Goal: Task Accomplishment & Management: Manage account settings

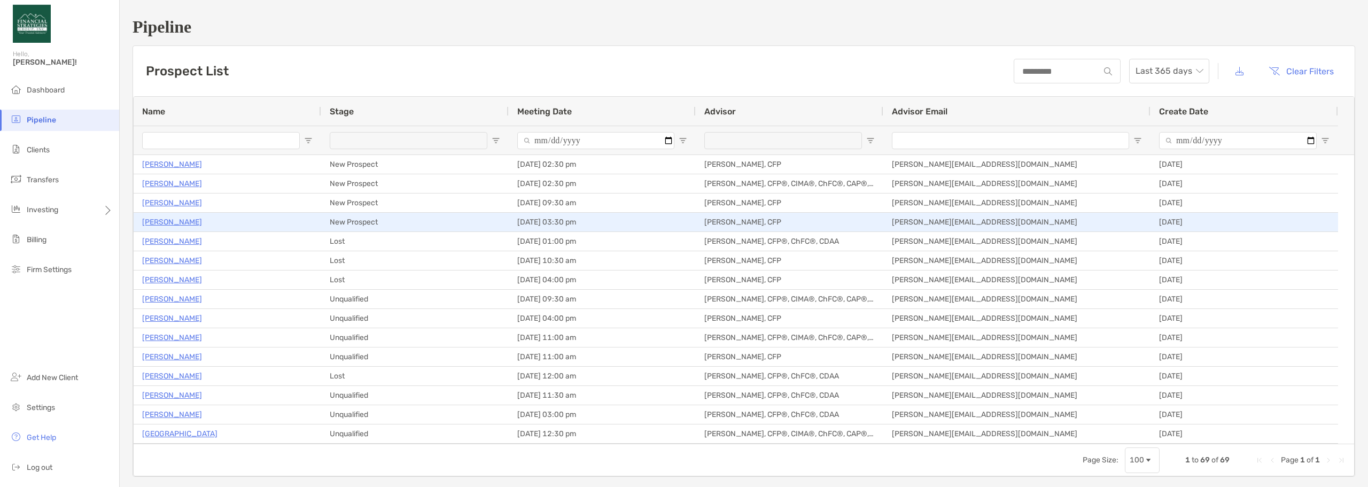
click at [180, 222] on p "[PERSON_NAME]" at bounding box center [172, 221] width 60 height 13
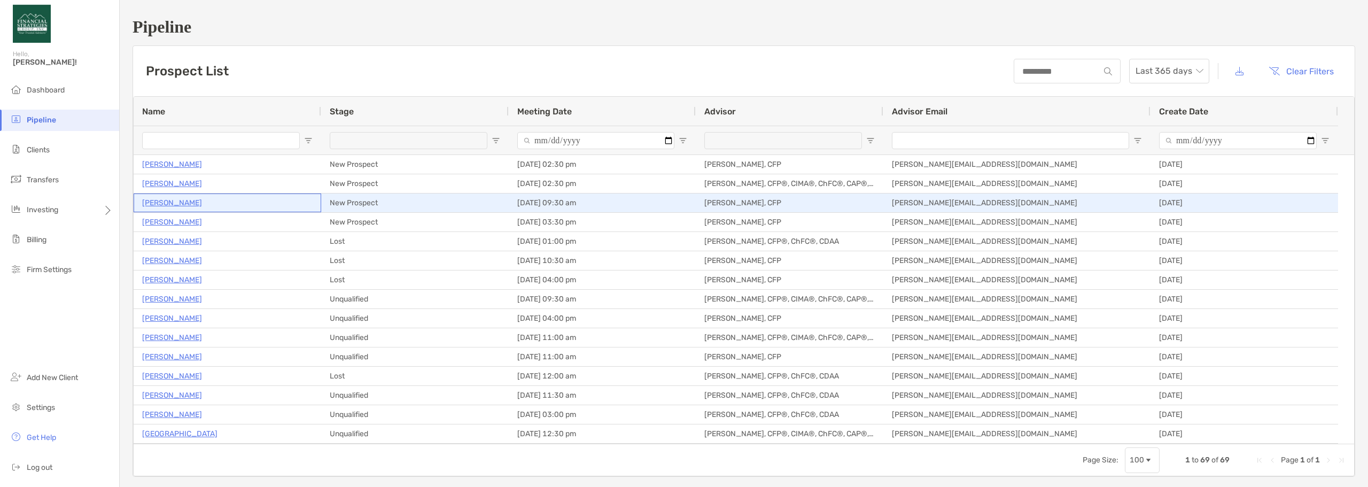
click at [176, 203] on p "[PERSON_NAME]" at bounding box center [172, 202] width 60 height 13
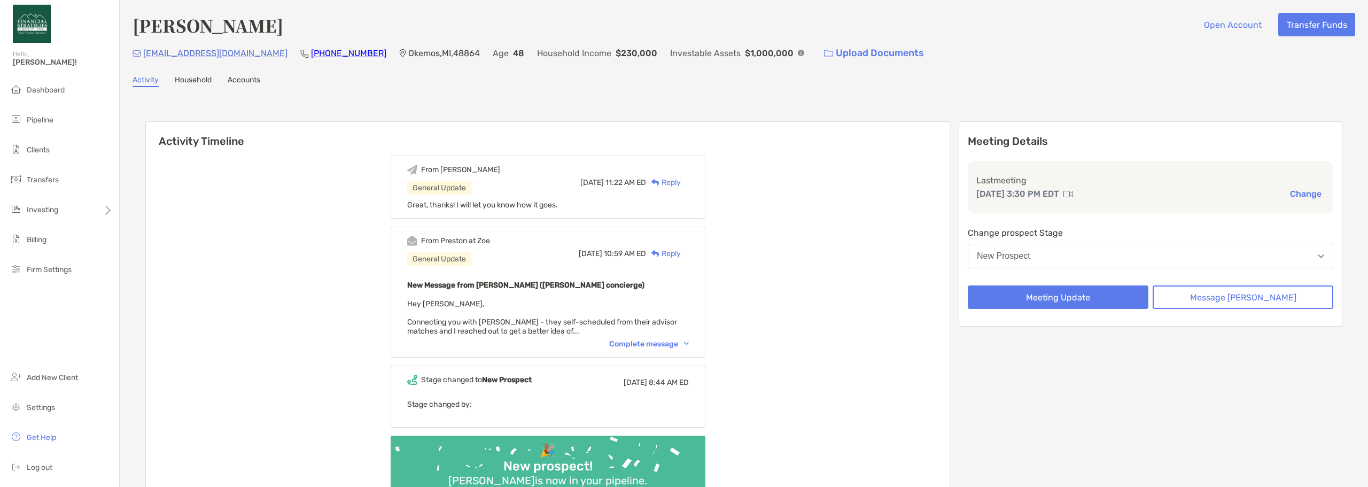
click at [681, 253] on div "Reply" at bounding box center [663, 253] width 35 height 11
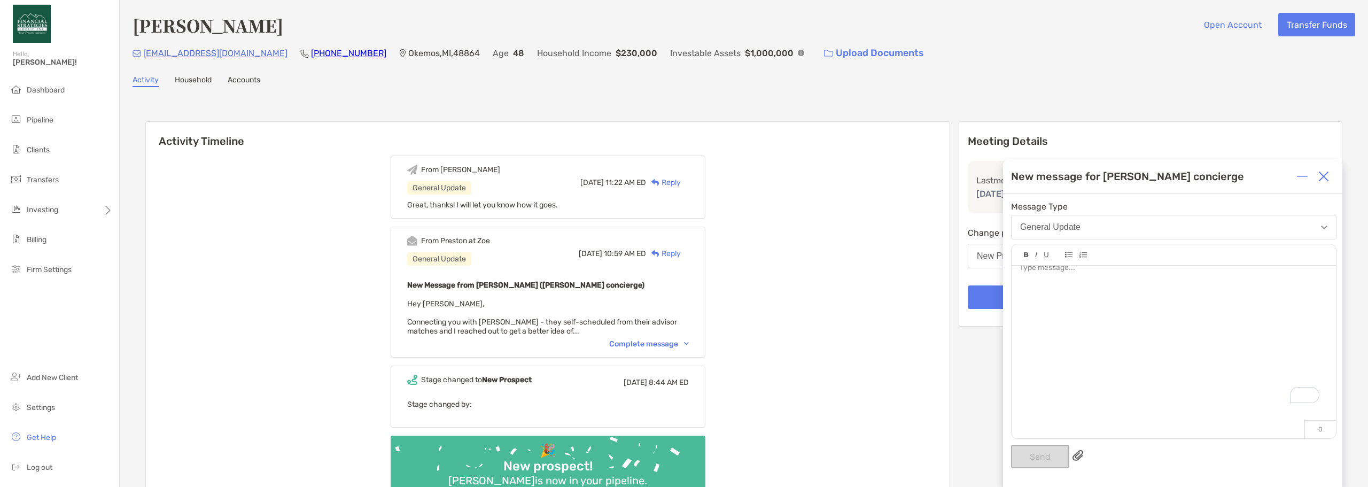
scroll to position [16, 0]
click at [642, 344] on div "Complete message" at bounding box center [649, 343] width 80 height 9
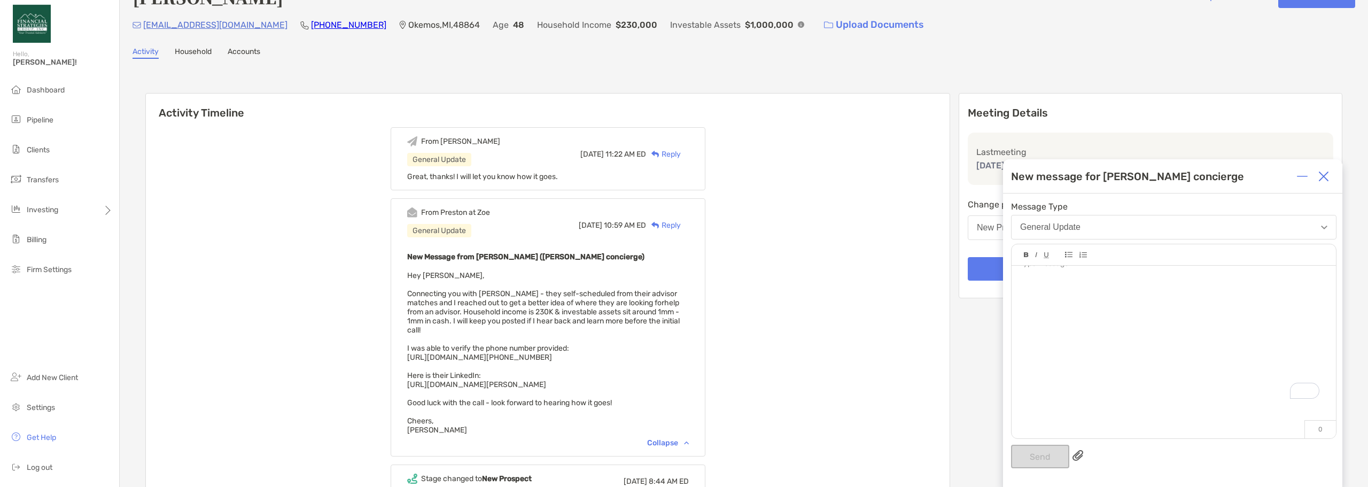
scroll to position [53, 0]
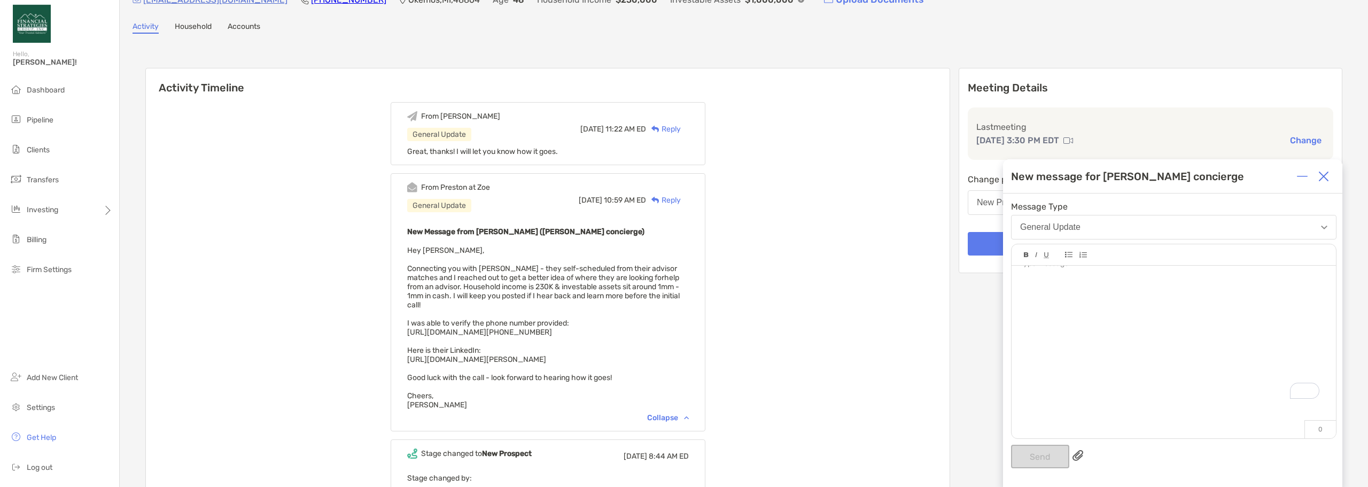
click at [1078, 290] on div "To enrich screen reader interactions, please activate Accessibility in Grammarl…" at bounding box center [1174, 331] width 324 height 162
click at [1100, 235] on button "General Update" at bounding box center [1174, 227] width 326 height 25
click at [1322, 231] on button "General Update" at bounding box center [1174, 227] width 326 height 25
drag, startPoint x: 1221, startPoint y: 303, endPoint x: 1013, endPoint y: 283, distance: 208.9
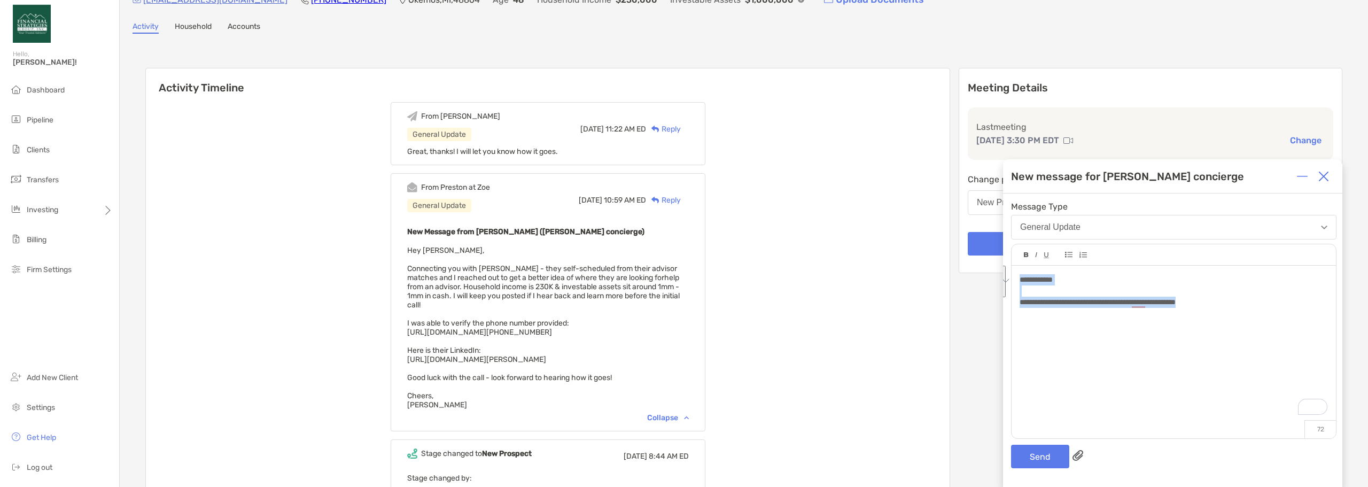
click at [1013, 283] on div "**********" at bounding box center [1174, 347] width 324 height 162
click at [1321, 176] on img at bounding box center [1324, 176] width 11 height 11
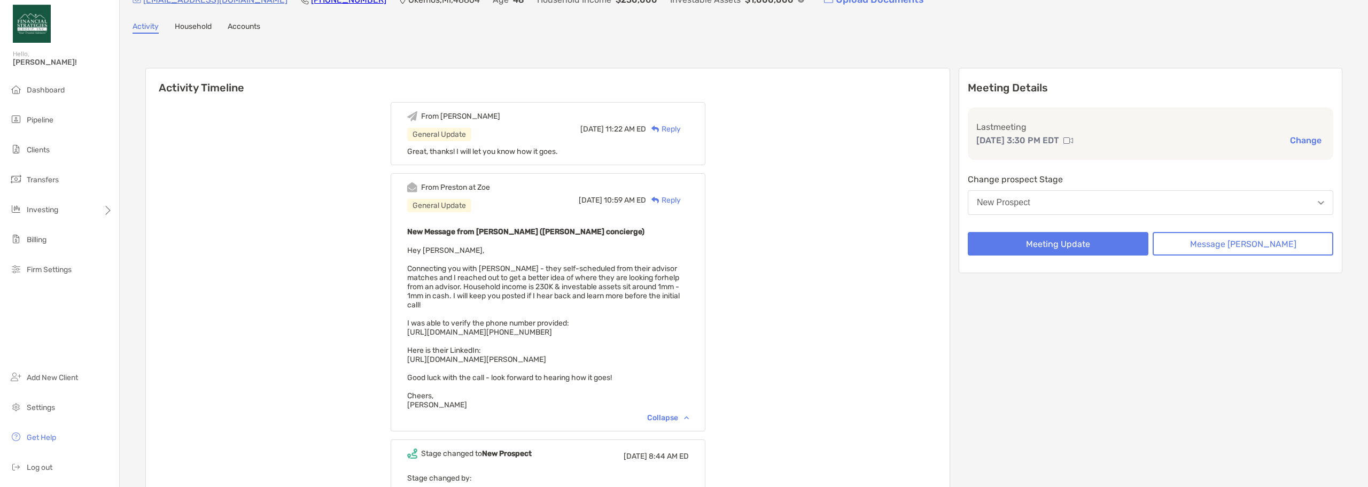
click at [1134, 207] on button "New Prospect" at bounding box center [1151, 202] width 366 height 25
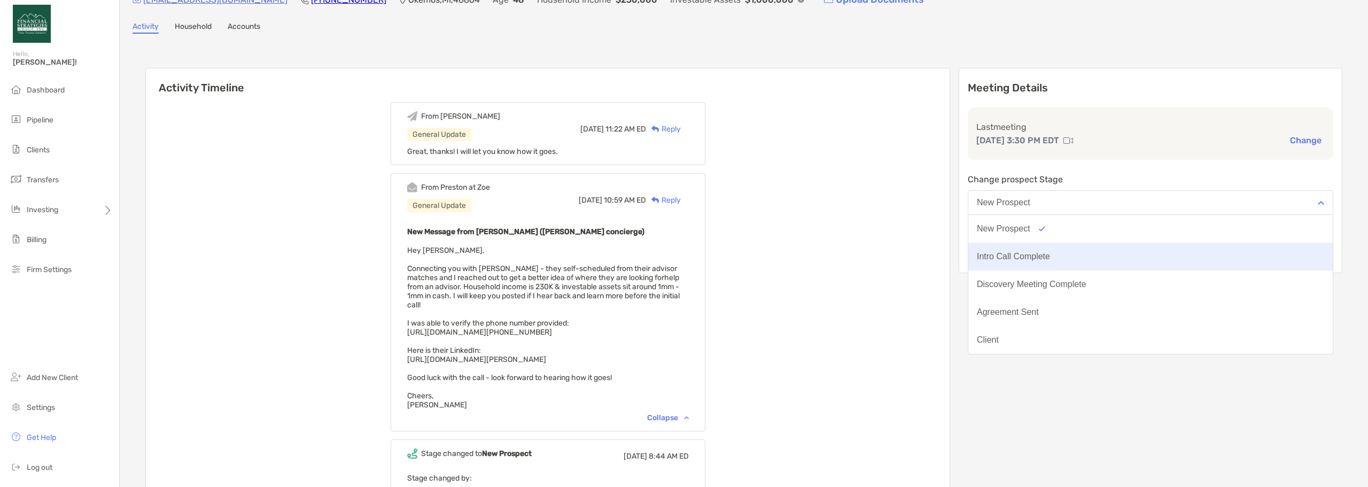
click at [1132, 253] on button "Intro Call Complete" at bounding box center [1151, 257] width 365 height 28
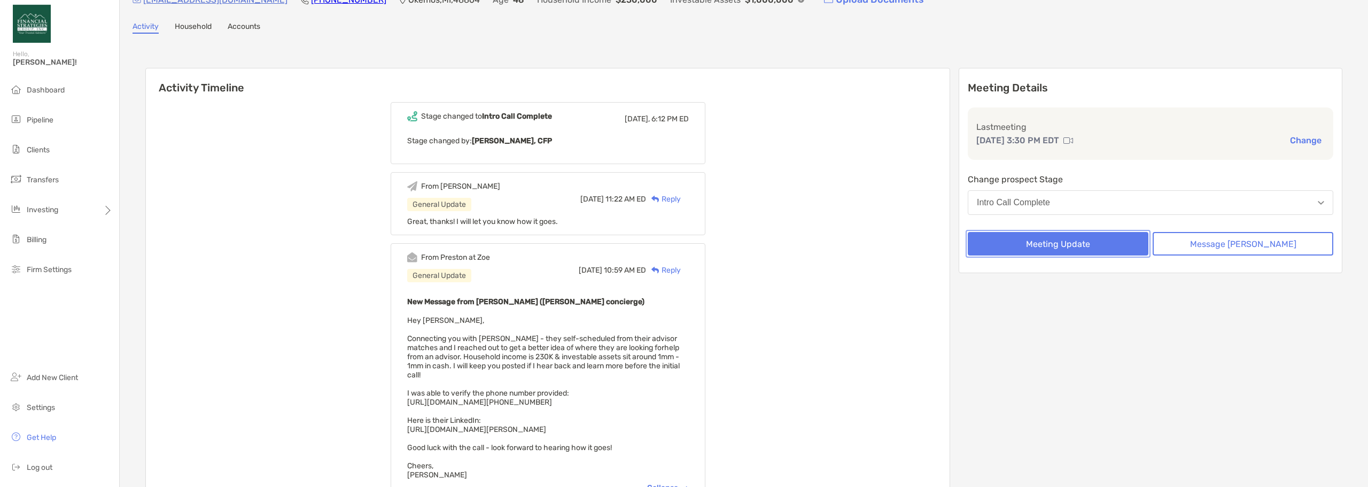
click at [1137, 244] on button "Meeting Update" at bounding box center [1058, 244] width 181 height 24
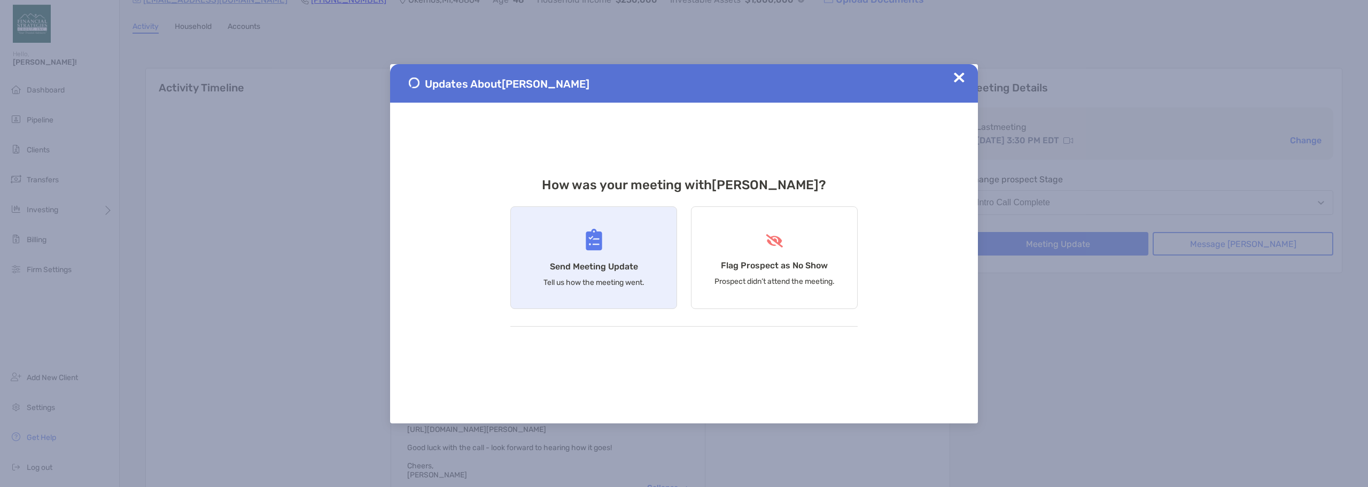
click at [617, 250] on div "Send Meeting Update Tell us how the meeting went." at bounding box center [593, 257] width 167 height 103
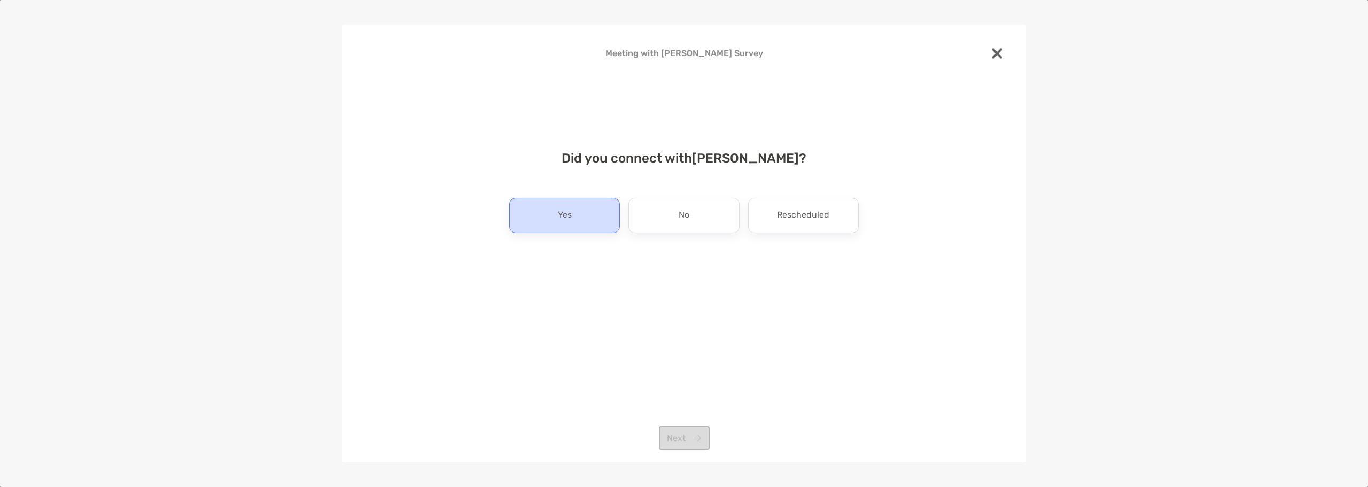
click at [590, 213] on div "Yes" at bounding box center [564, 215] width 111 height 35
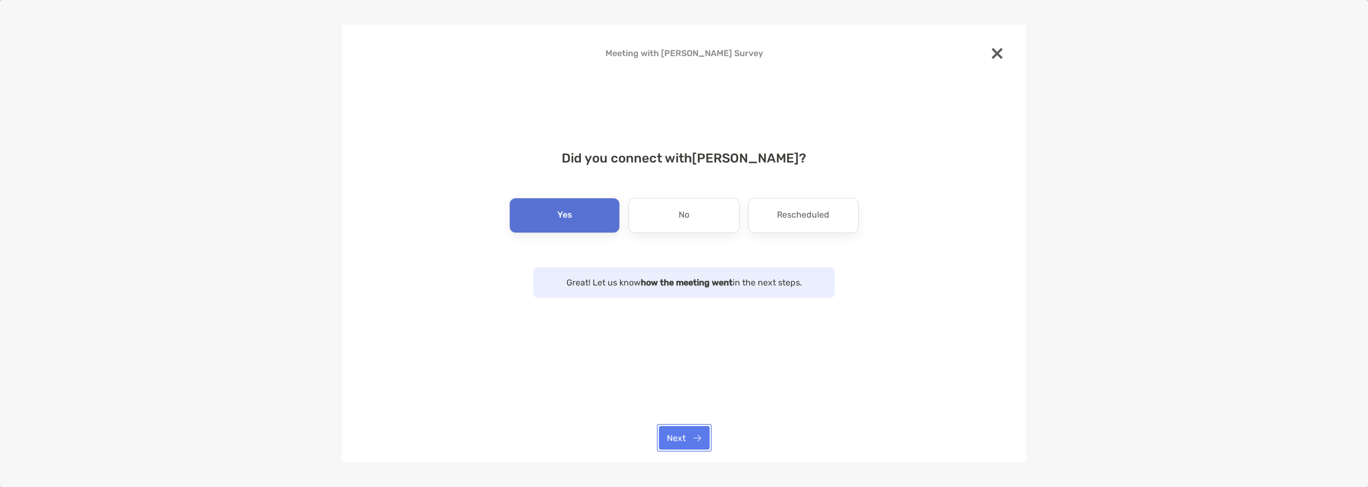
click at [703, 431] on button "Next" at bounding box center [684, 438] width 51 height 24
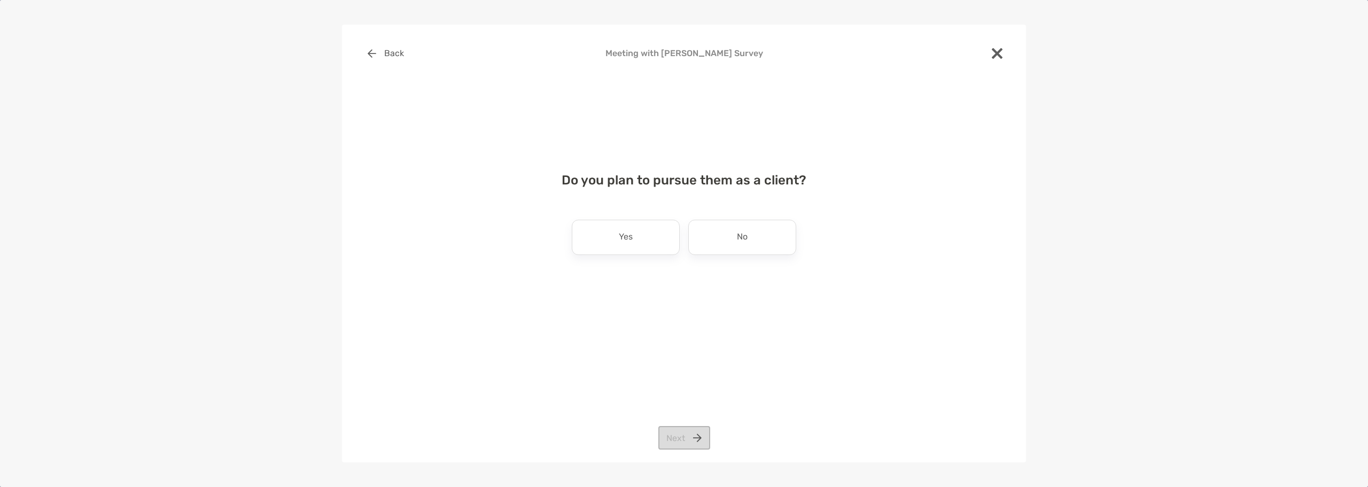
click at [655, 256] on div "Do you plan to pursue them as a client? Yes No Next" at bounding box center [684, 224] width 650 height 129
click at [654, 247] on div "Yes" at bounding box center [626, 237] width 108 height 35
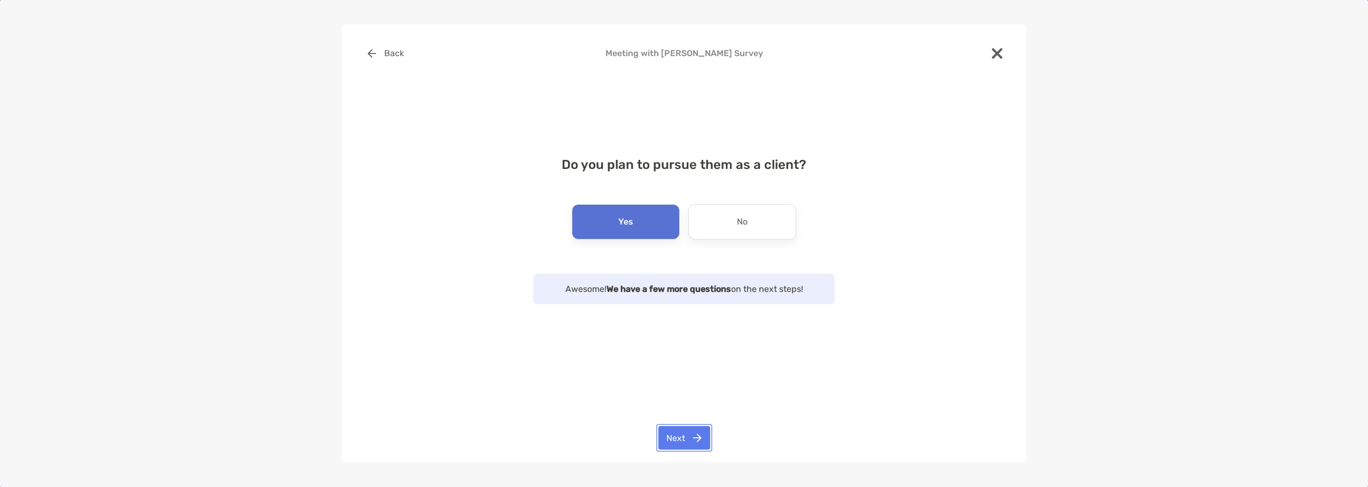
click at [676, 441] on button "Next" at bounding box center [685, 438] width 52 height 24
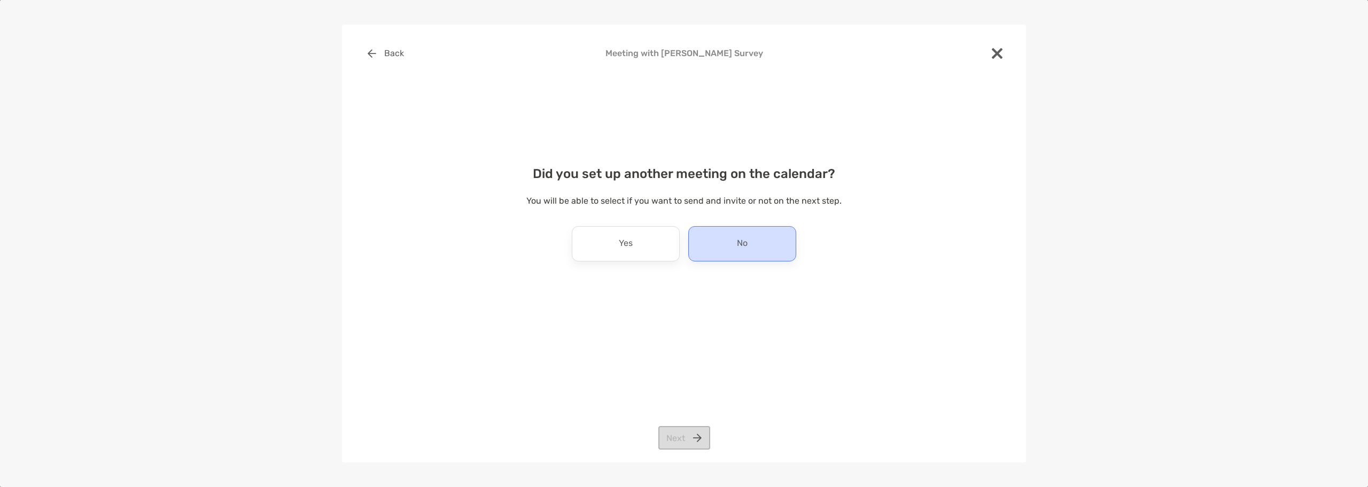
click at [743, 247] on p "No" at bounding box center [742, 243] width 11 height 17
click at [677, 432] on button "Next" at bounding box center [685, 438] width 52 height 24
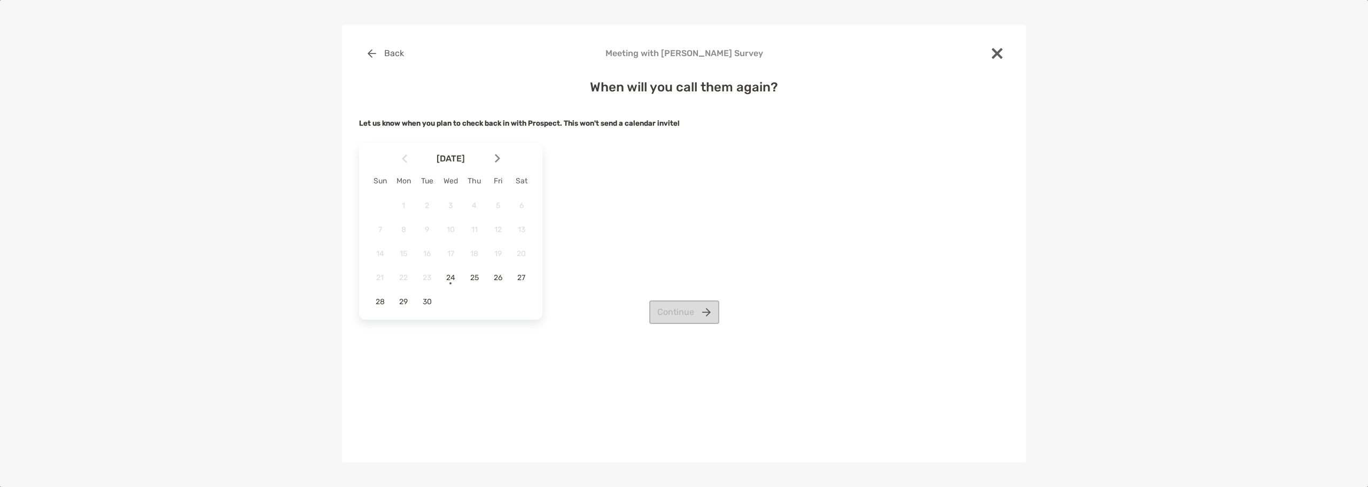
click at [431, 304] on div "Continue" at bounding box center [684, 312] width 650 height 24
click at [424, 303] on div "Continue" at bounding box center [684, 312] width 650 height 24
click at [429, 293] on div "30" at bounding box center [427, 301] width 18 height 18
click at [684, 315] on button "Continue" at bounding box center [684, 312] width 70 height 24
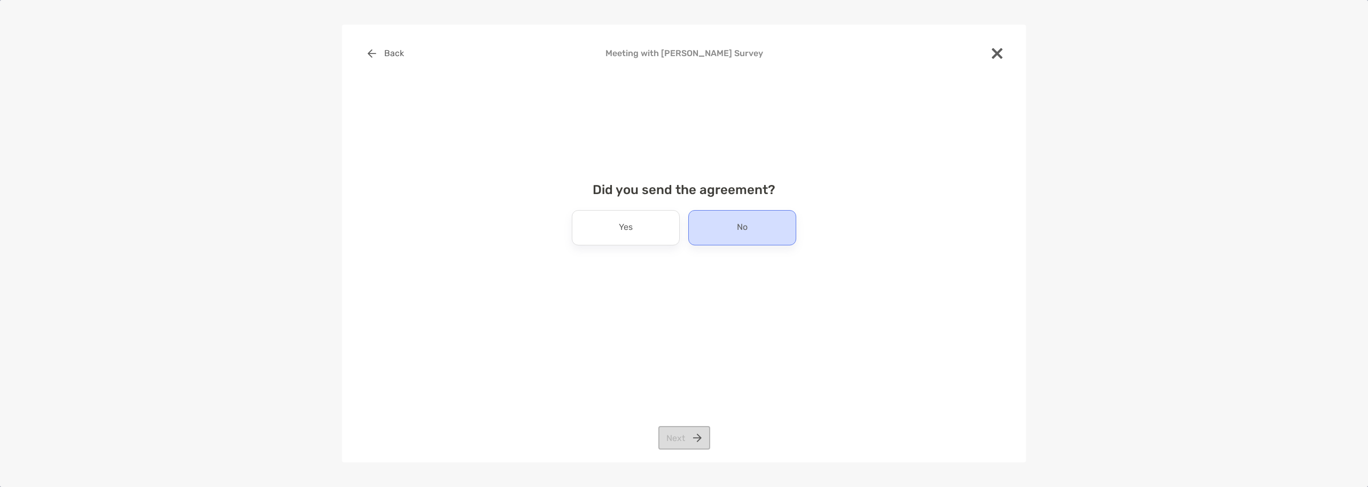
click at [763, 233] on div "No" at bounding box center [742, 227] width 108 height 35
click at [693, 445] on button "Next" at bounding box center [685, 438] width 52 height 24
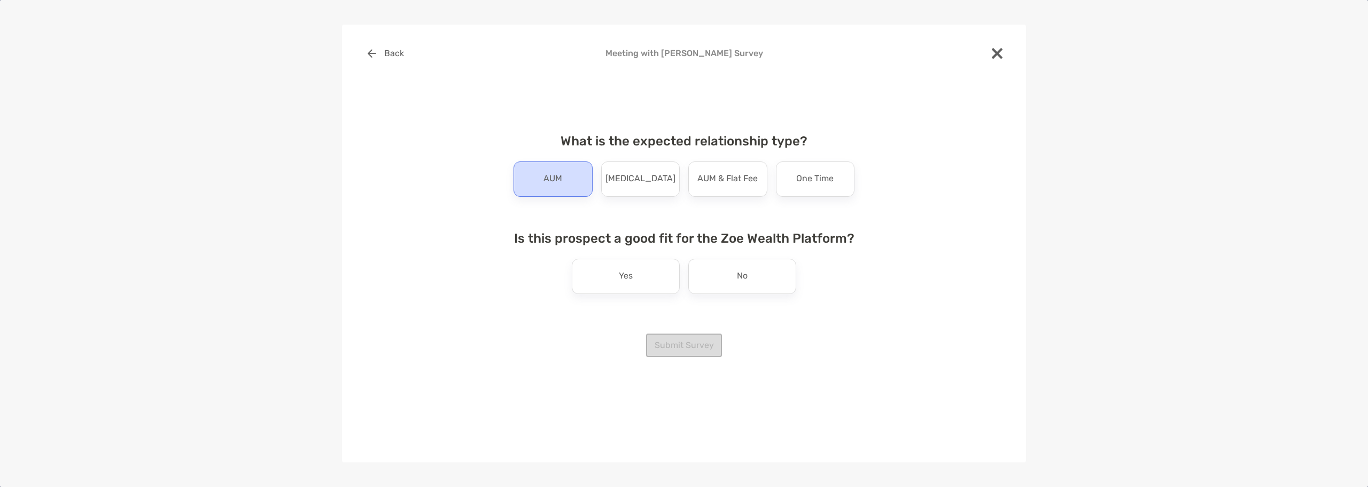
click at [577, 179] on div "AUM" at bounding box center [553, 178] width 79 height 35
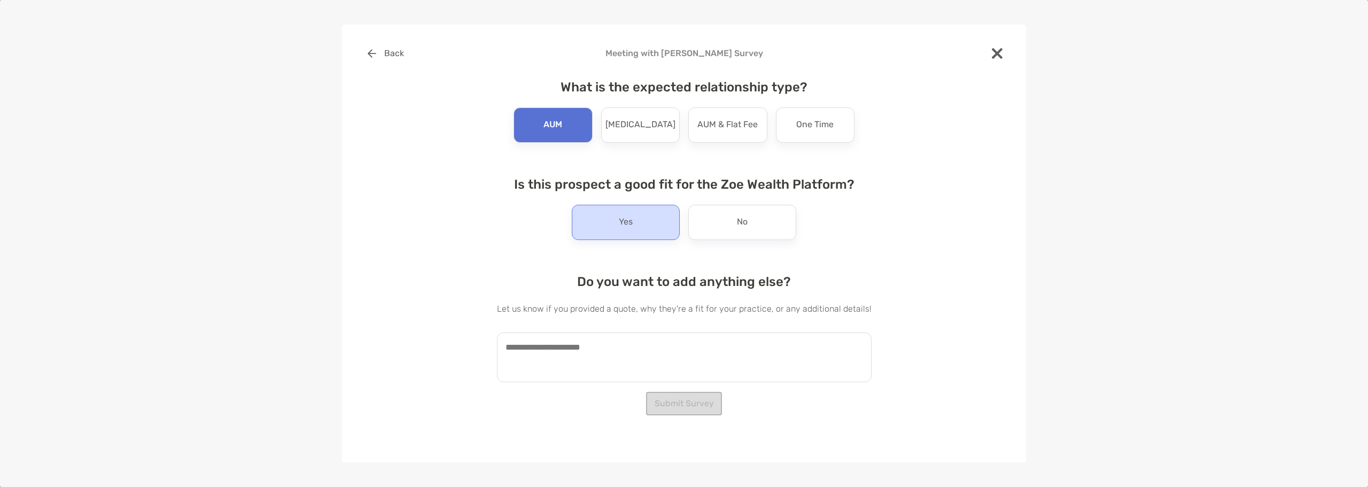
click at [633, 225] on p "Yes" at bounding box center [626, 222] width 14 height 17
click at [659, 346] on textarea at bounding box center [684, 357] width 375 height 50
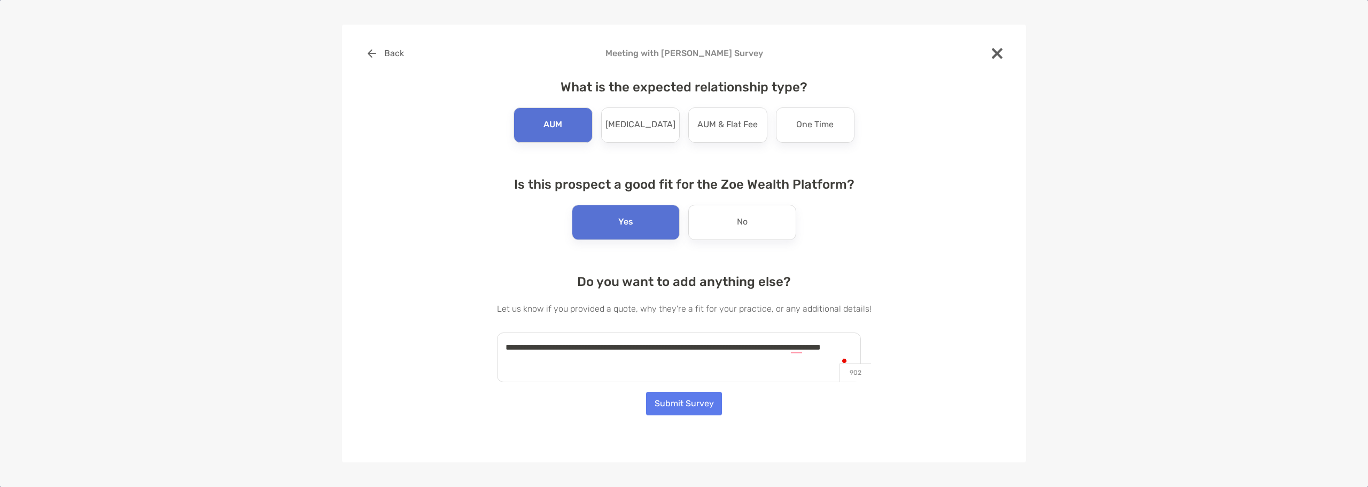
type textarea "**********"
click at [664, 413] on button "Submit Survey" at bounding box center [684, 404] width 76 height 24
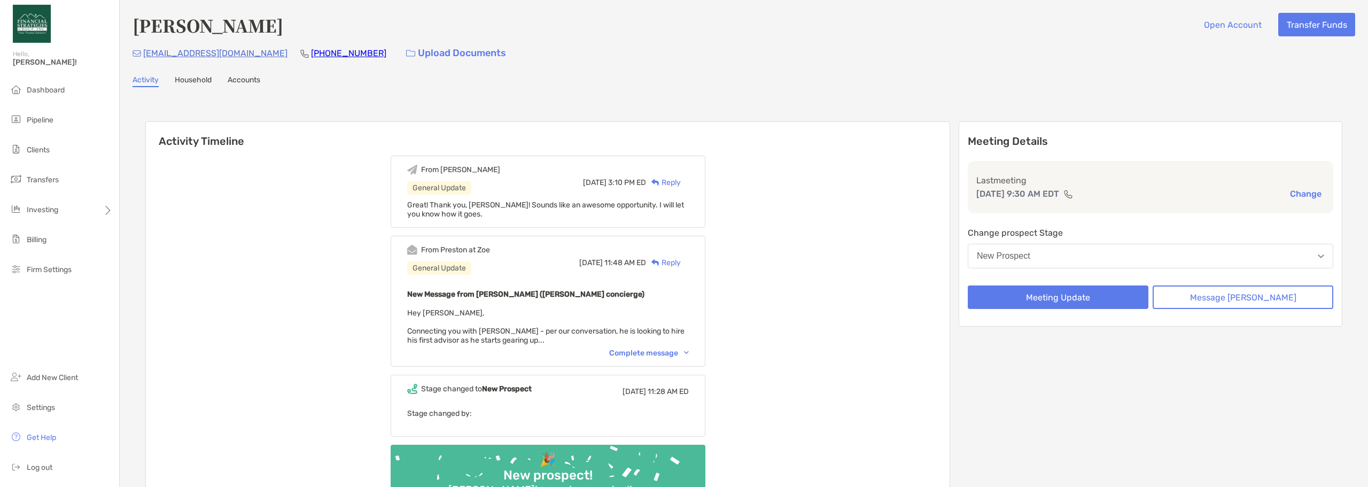
click at [1146, 258] on button "New Prospect" at bounding box center [1151, 256] width 366 height 25
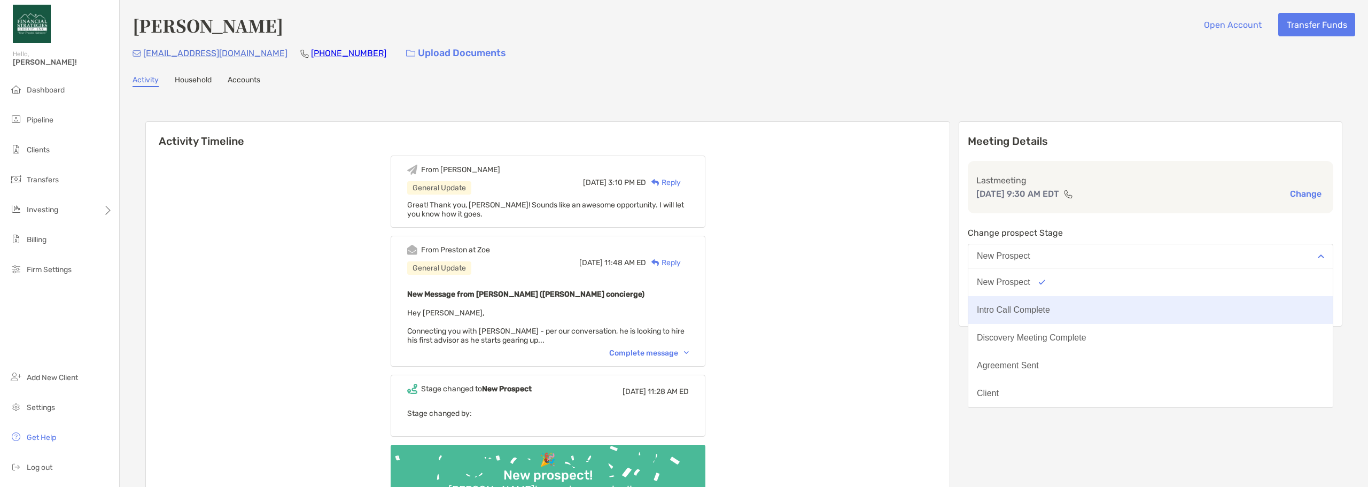
click at [1142, 312] on button "Intro Call Complete" at bounding box center [1151, 310] width 365 height 28
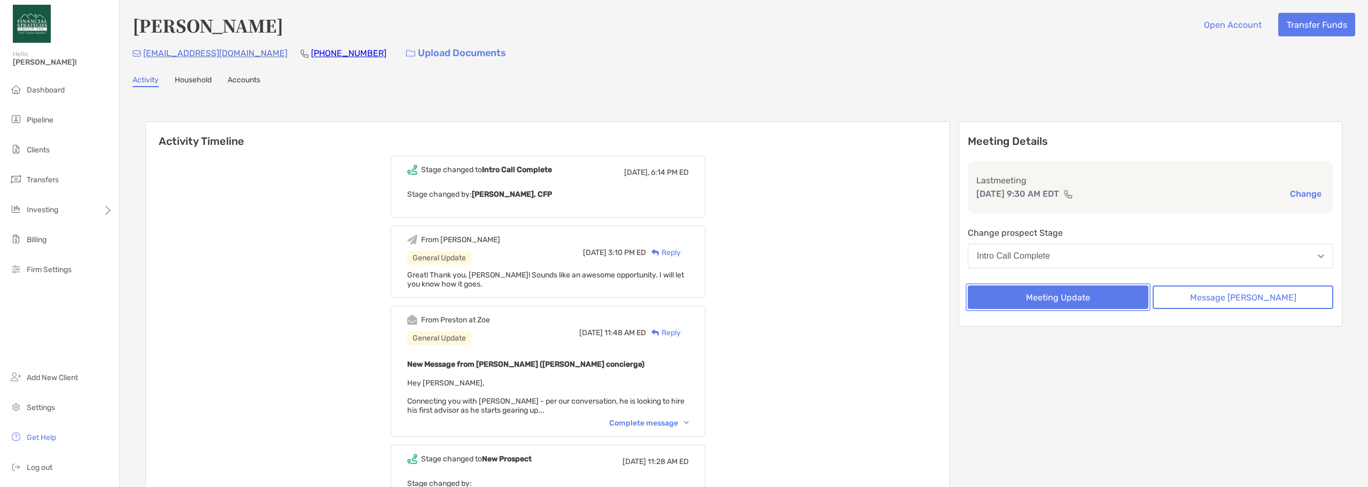
click at [1131, 297] on button "Meeting Update" at bounding box center [1058, 297] width 181 height 24
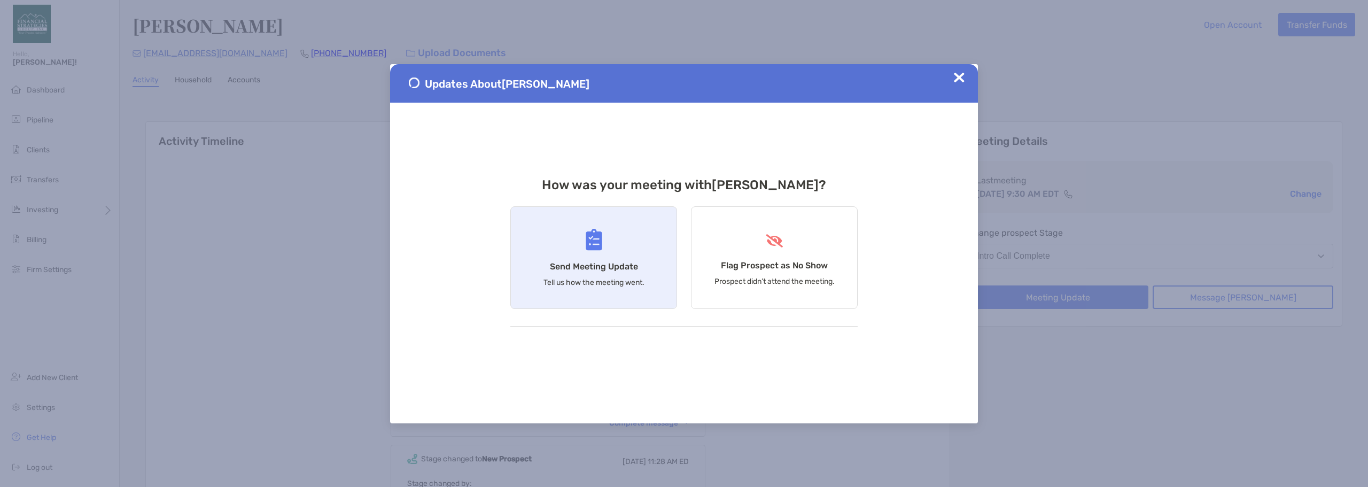
click at [545, 254] on div "Send Meeting Update Tell us how the meeting went." at bounding box center [593, 257] width 167 height 103
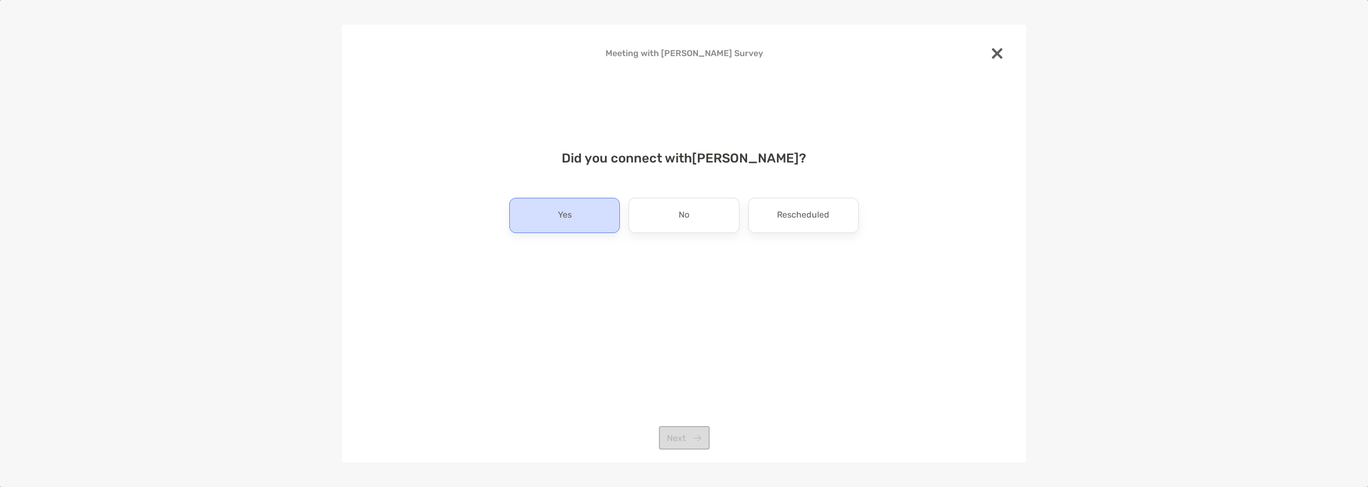
click at [589, 220] on div "Yes" at bounding box center [564, 215] width 111 height 35
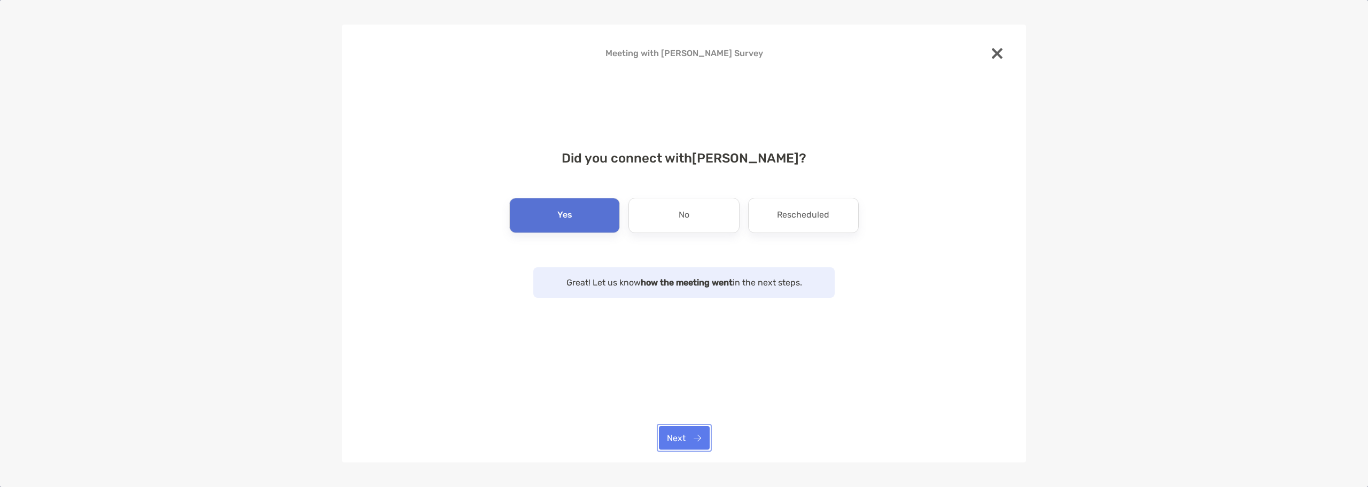
click at [665, 436] on button "Next" at bounding box center [684, 438] width 51 height 24
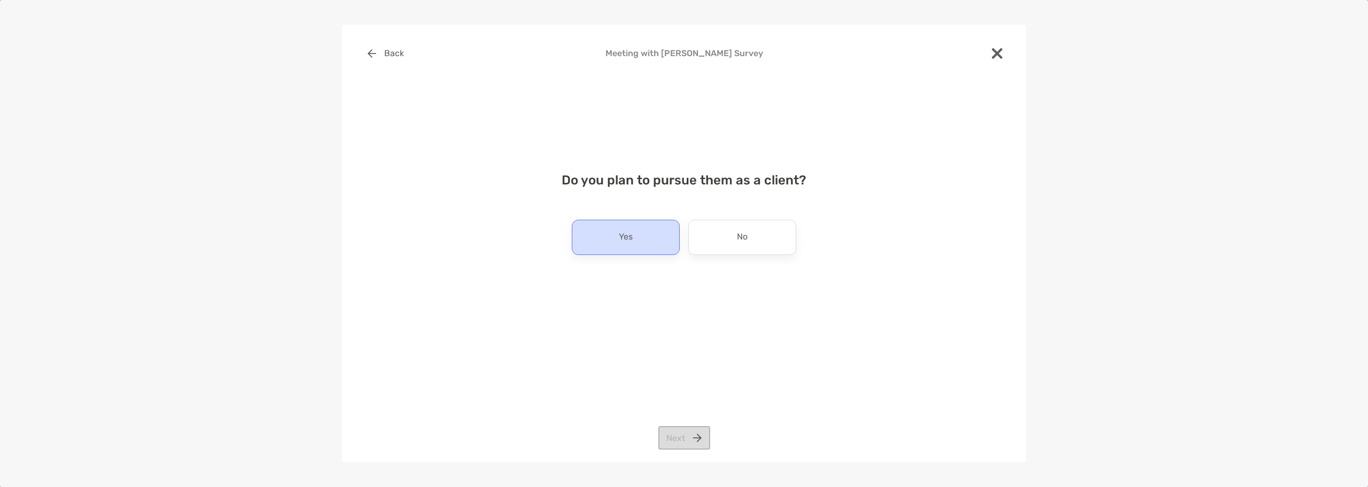
click at [648, 249] on div "Yes" at bounding box center [626, 237] width 108 height 35
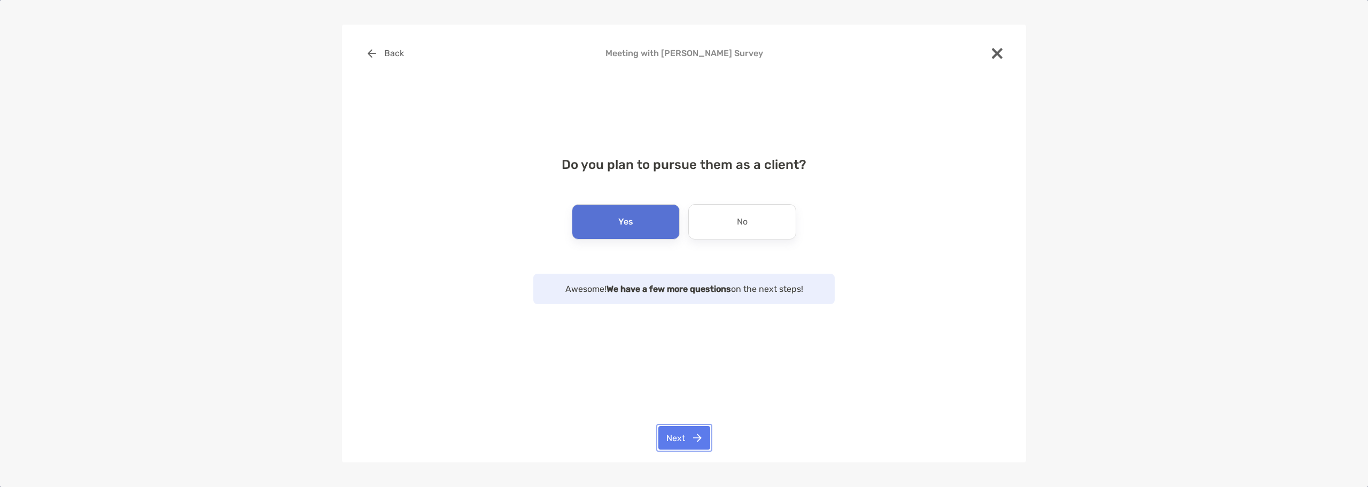
click at [680, 434] on button "Next" at bounding box center [685, 438] width 52 height 24
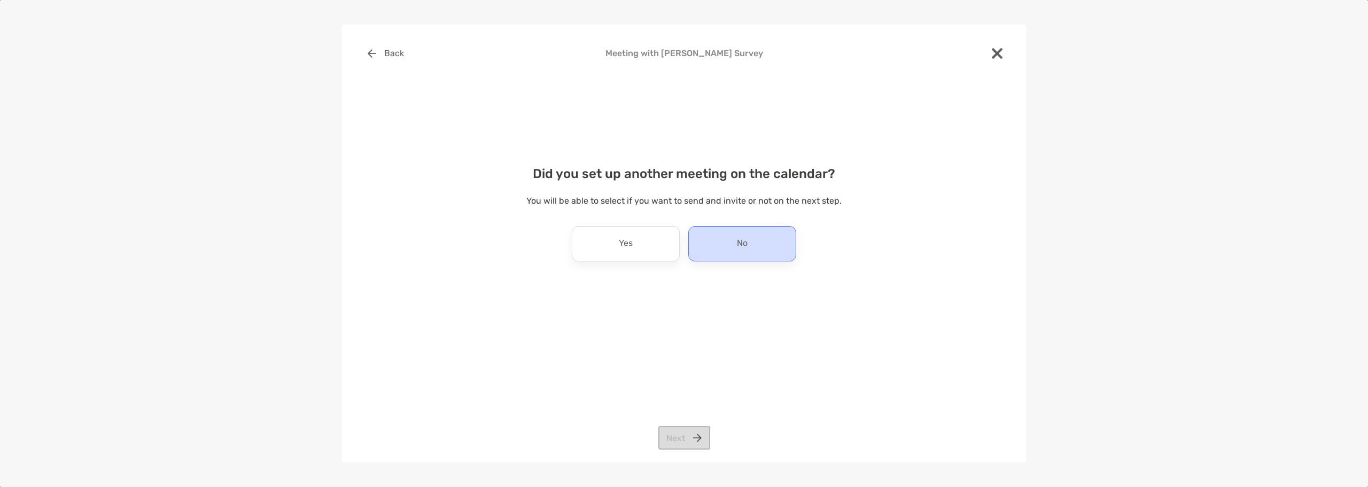
click at [730, 240] on div "No" at bounding box center [742, 243] width 108 height 35
click at [691, 438] on button "Next" at bounding box center [685, 438] width 52 height 24
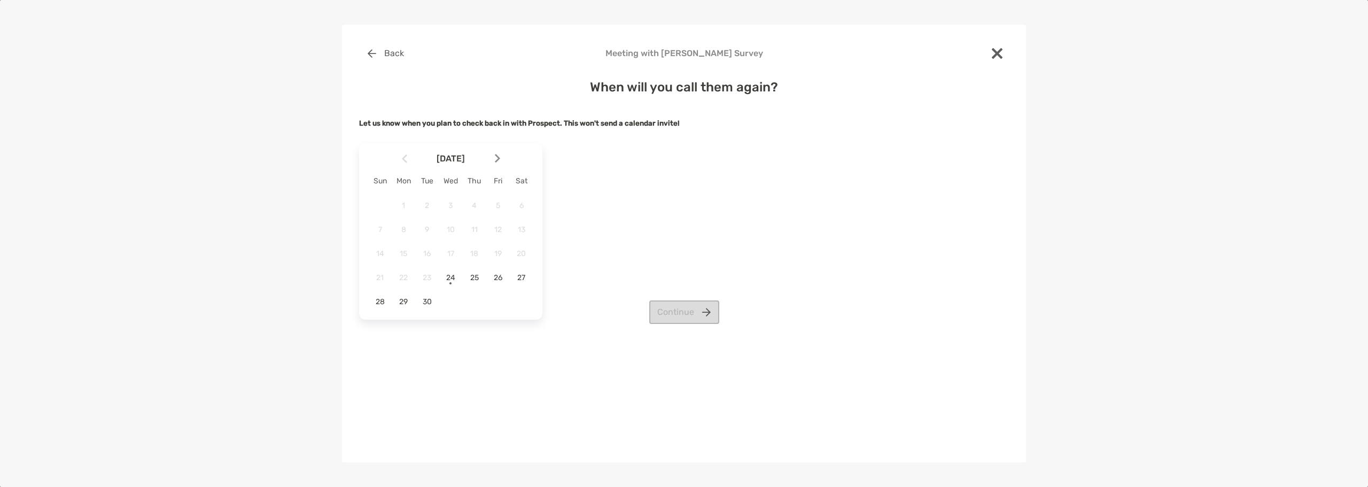
click at [426, 301] on div "Continue" at bounding box center [684, 312] width 650 height 24
click at [429, 296] on div "30" at bounding box center [427, 301] width 18 height 18
click at [692, 313] on button "Continue" at bounding box center [684, 312] width 70 height 24
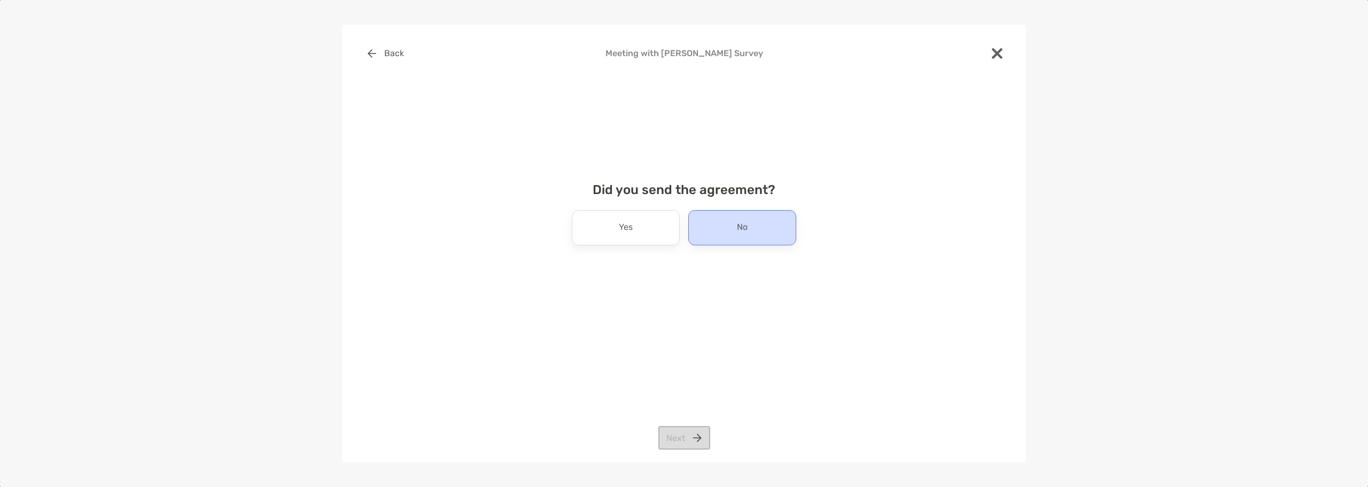
click at [741, 229] on p "No" at bounding box center [742, 227] width 11 height 17
click at [686, 438] on button "Next" at bounding box center [685, 438] width 52 height 24
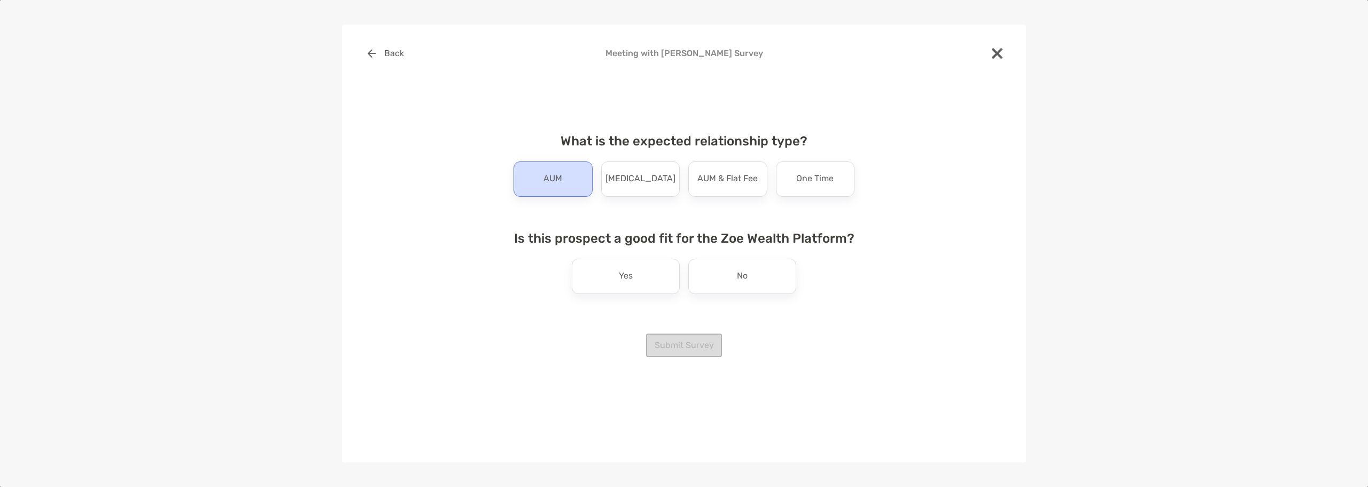
click at [564, 183] on div "AUM" at bounding box center [553, 178] width 79 height 35
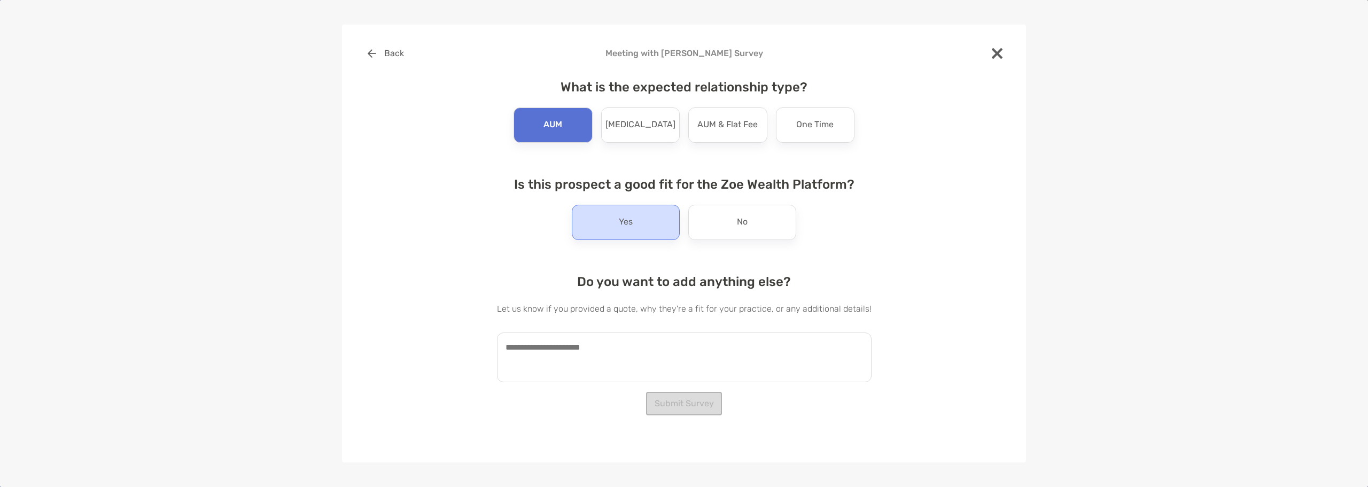
click at [622, 223] on p "Yes" at bounding box center [626, 222] width 14 height 17
click at [624, 352] on textarea at bounding box center [684, 357] width 375 height 50
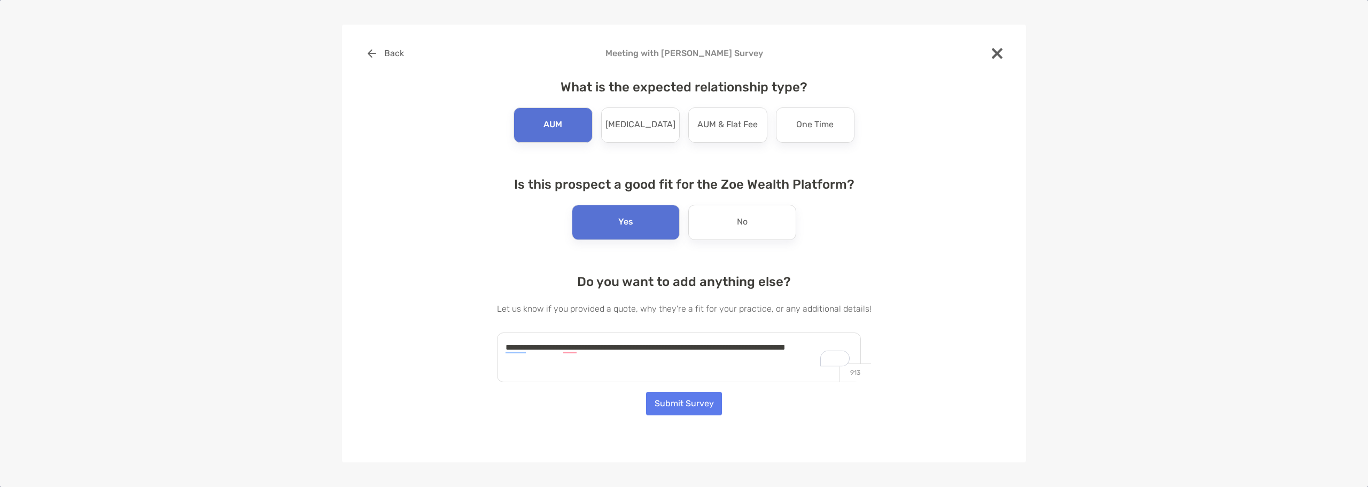
type textarea "**********"
click at [690, 401] on button "Submit Survey" at bounding box center [684, 404] width 76 height 24
